Goal: Register for event/course

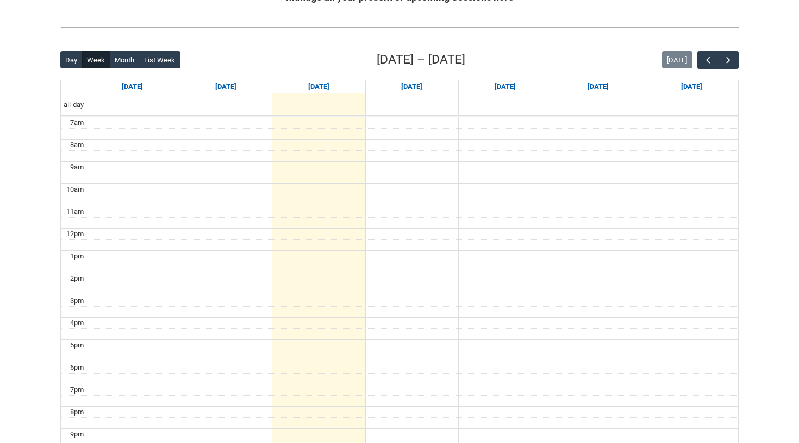
scroll to position [237, 0]
click at [733, 63] on button "button" at bounding box center [728, 60] width 21 height 18
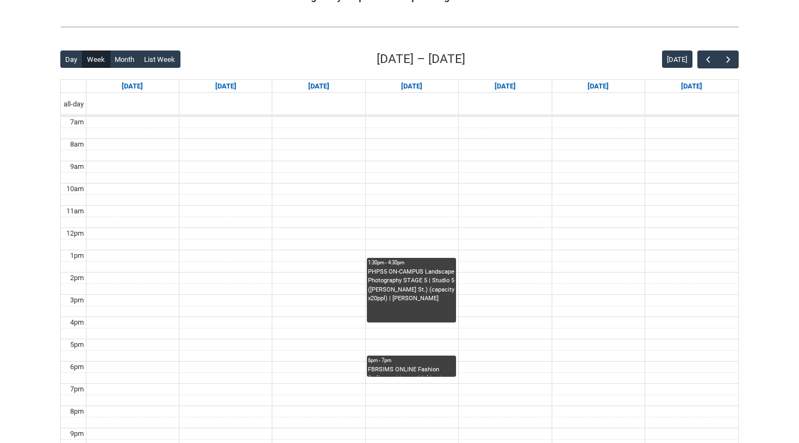
click at [410, 372] on div "FBRSIMS ONLINE Fashion Styling and Image Making | Online | [PERSON_NAME]" at bounding box center [411, 371] width 87 height 11
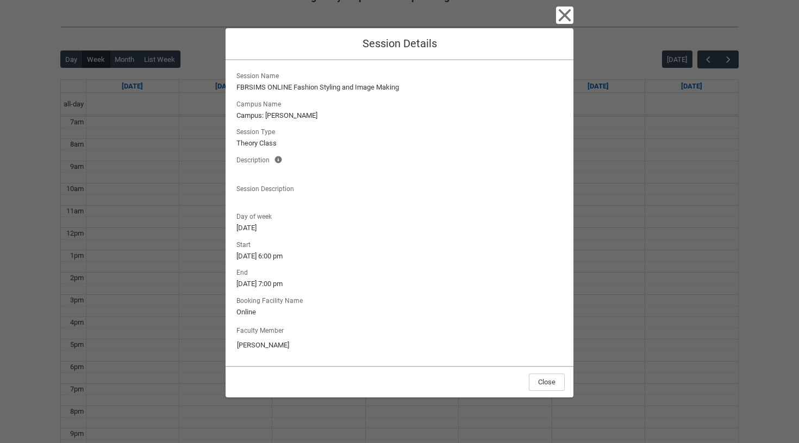
click at [573, 8] on icon "button" at bounding box center [564, 15] width 17 height 17
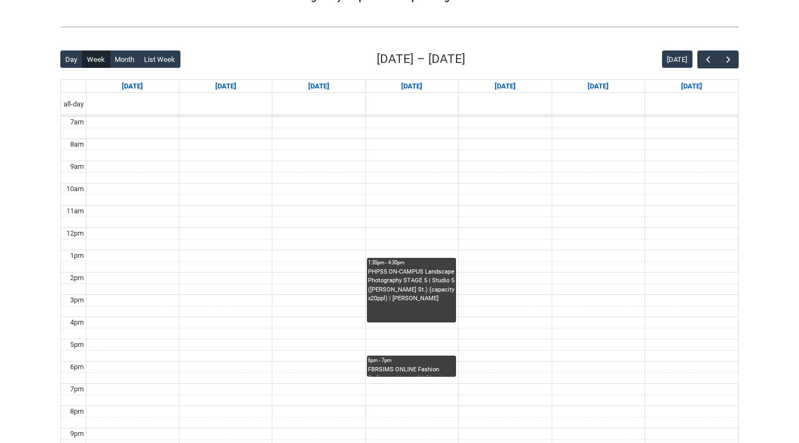
click at [444, 368] on div "FBRSIMS ONLINE Fashion Styling and Image Making | Online | [PERSON_NAME]" at bounding box center [411, 371] width 87 height 11
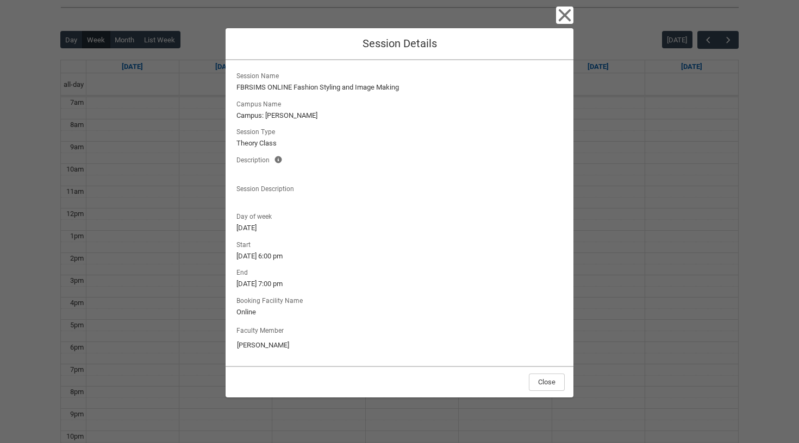
scroll to position [256, 0]
click at [561, 22] on icon "button" at bounding box center [564, 15] width 17 height 17
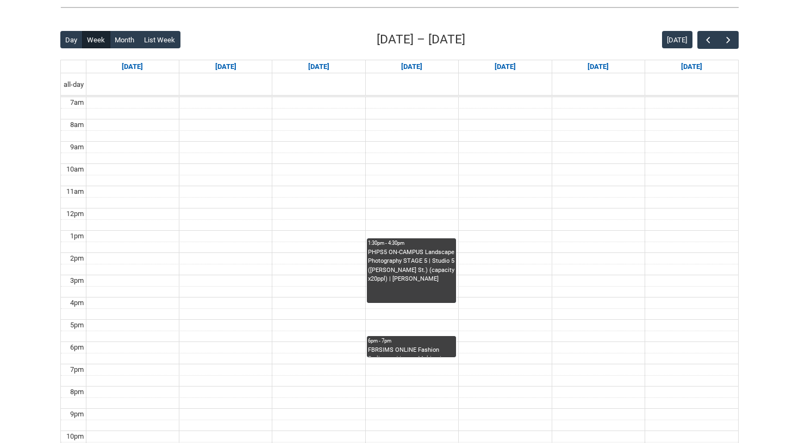
scroll to position [250, 0]
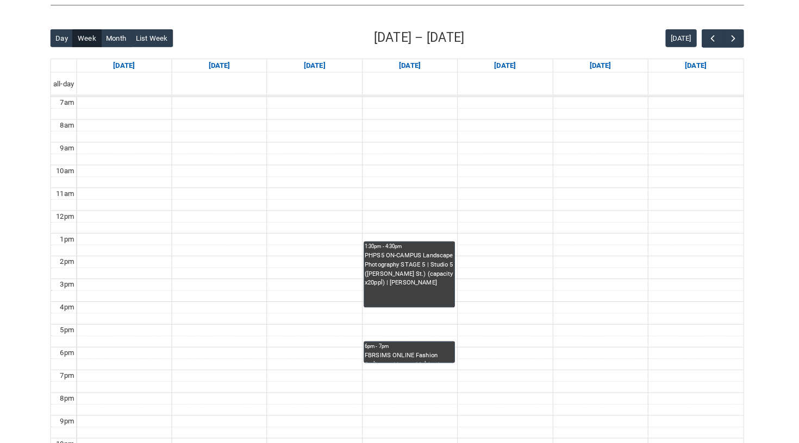
click at [395, 343] on div "6pm - 7pm" at bounding box center [411, 347] width 87 height 8
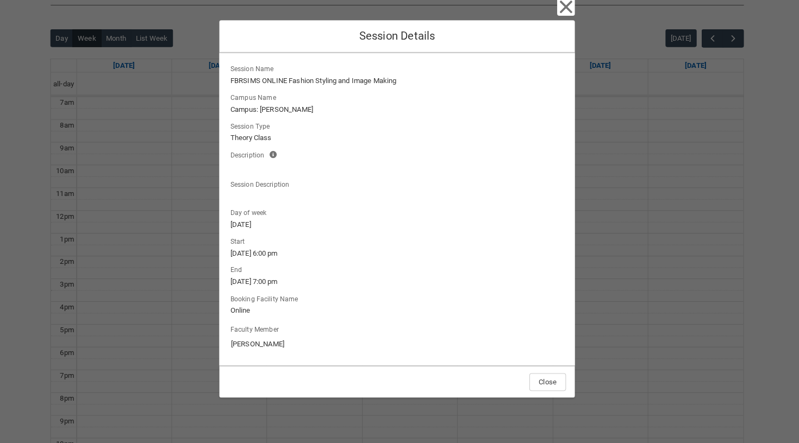
click at [556, 13] on icon "button" at bounding box center [564, 15] width 17 height 17
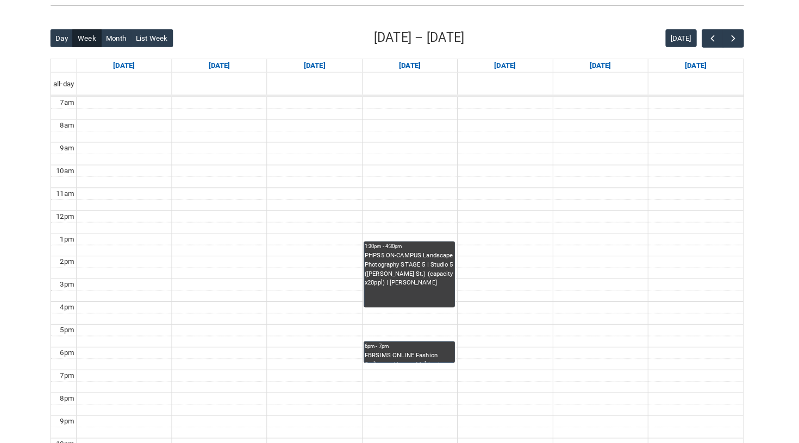
click at [410, 343] on div "6pm - 7pm" at bounding box center [411, 347] width 87 height 8
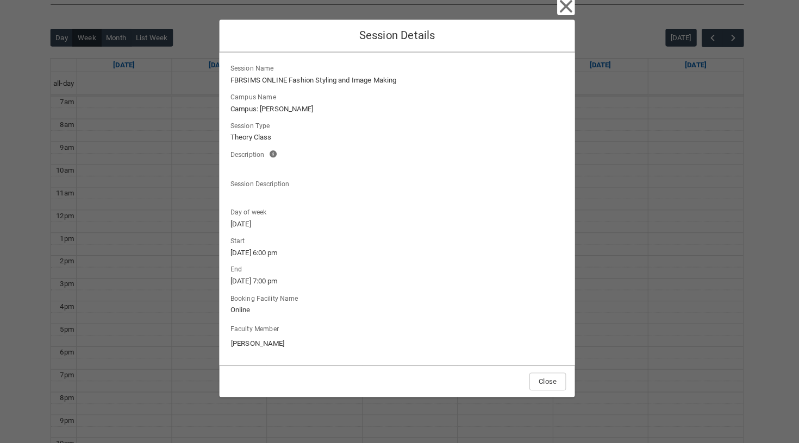
click at [556, 8] on icon "button" at bounding box center [564, 15] width 17 height 17
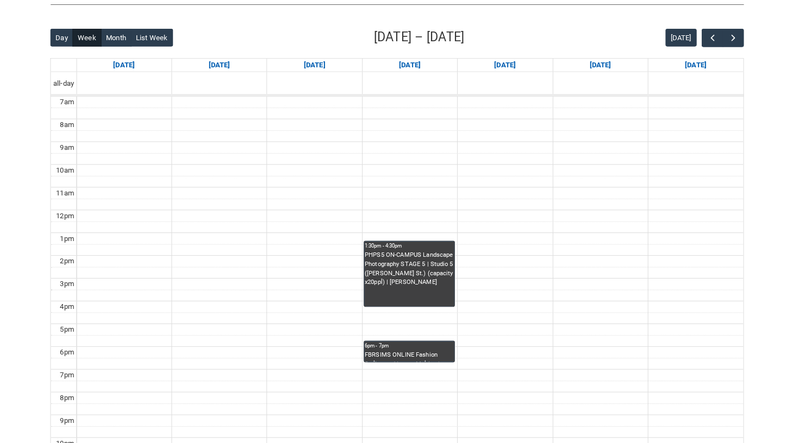
click at [399, 343] on div "6pm - 7pm" at bounding box center [411, 347] width 87 height 8
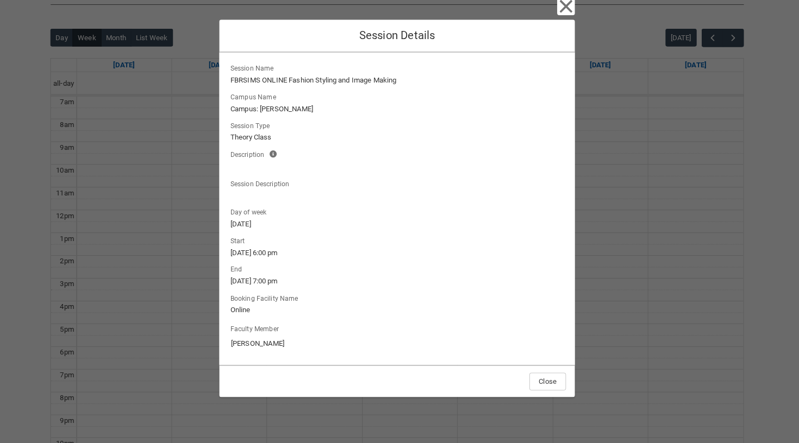
click at [556, 7] on icon "button" at bounding box center [564, 15] width 17 height 17
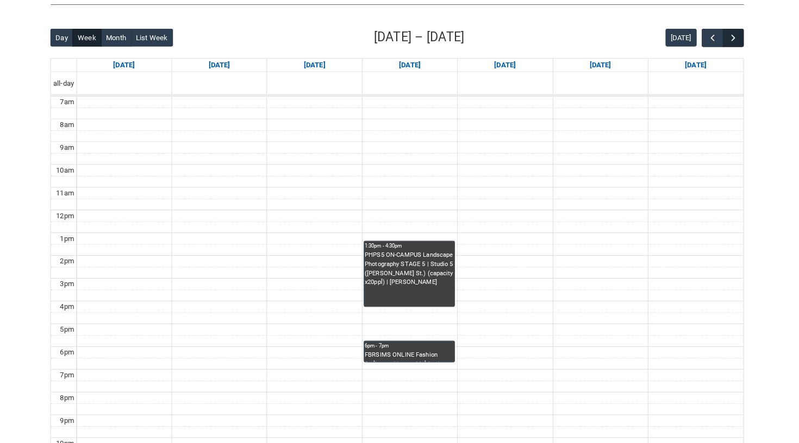
click at [718, 37] on button "button" at bounding box center [728, 46] width 21 height 18
click at [702, 41] on span "button" at bounding box center [707, 46] width 11 height 11
click at [718, 37] on button "button" at bounding box center [728, 46] width 21 height 18
click at [723, 41] on span "button" at bounding box center [728, 46] width 11 height 11
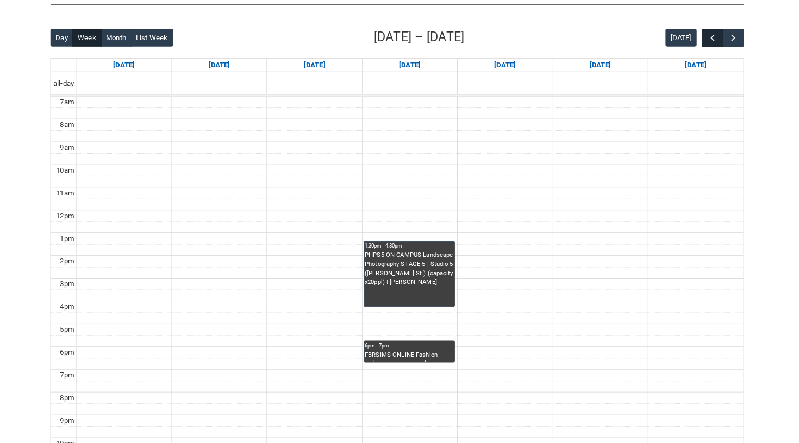
click at [702, 41] on span "button" at bounding box center [707, 46] width 11 height 11
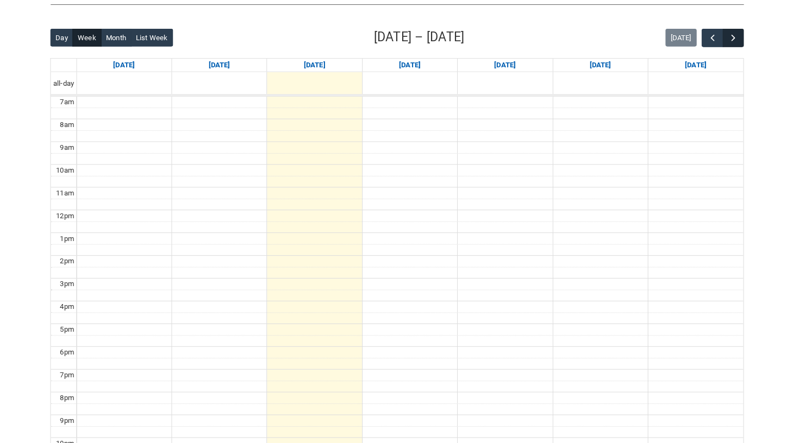
click at [723, 41] on span "button" at bounding box center [728, 46] width 11 height 11
